Goal: Find specific page/section: Find specific page/section

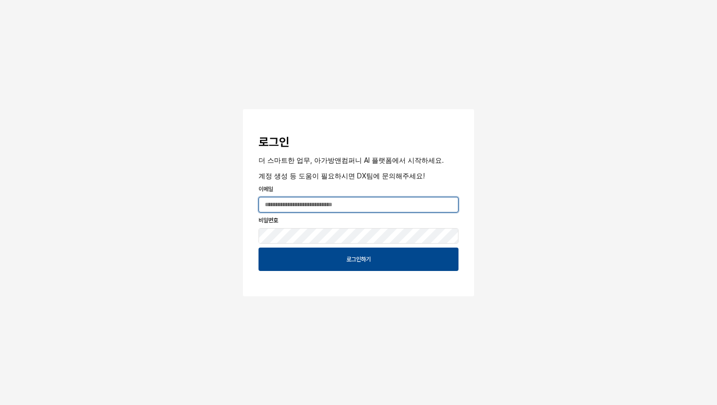
click at [330, 206] on input "App Frame" at bounding box center [358, 205] width 199 height 15
click at [0, 405] on com-1password-button at bounding box center [0, 405] width 0 height 0
type input "**********"
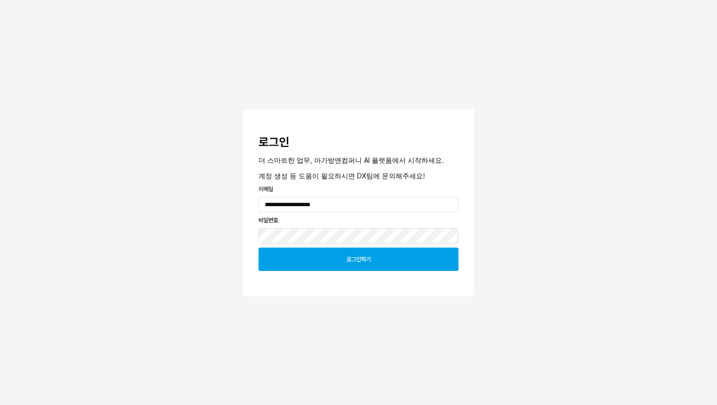
click at [382, 263] on div "로그인하기" at bounding box center [358, 259] width 191 height 22
